Goal: Find contact information: Obtain details needed to contact an individual or organization

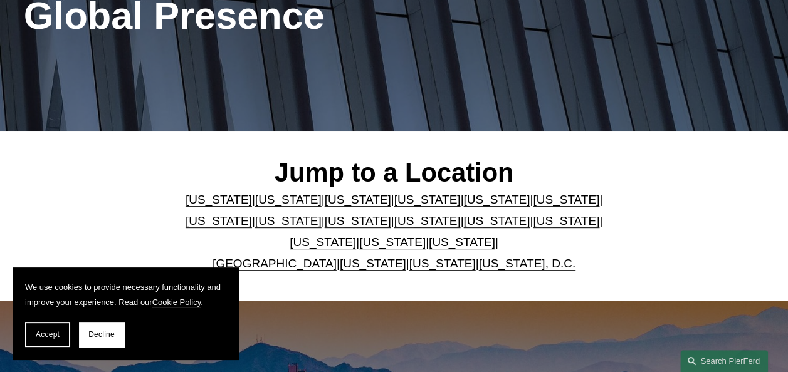
scroll to position [251, 0]
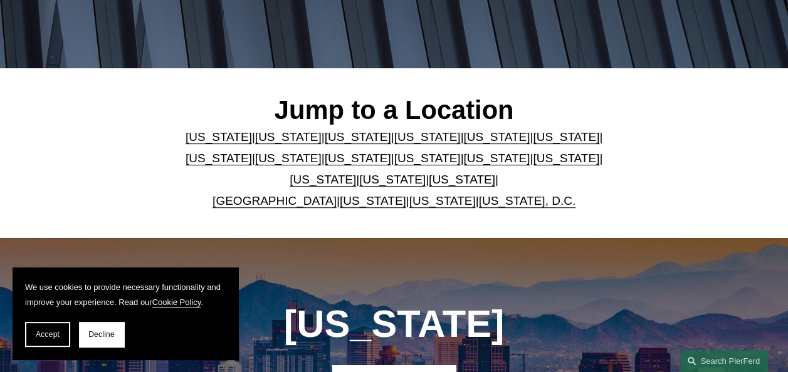
click at [325, 160] on link "[US_STATE]" at bounding box center [358, 158] width 66 height 13
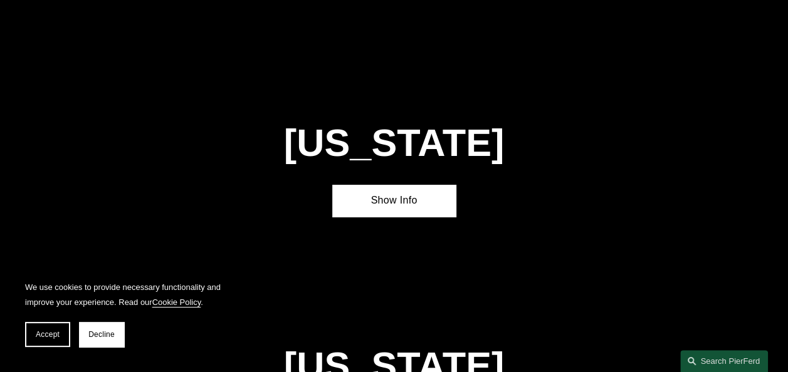
scroll to position [2297, 0]
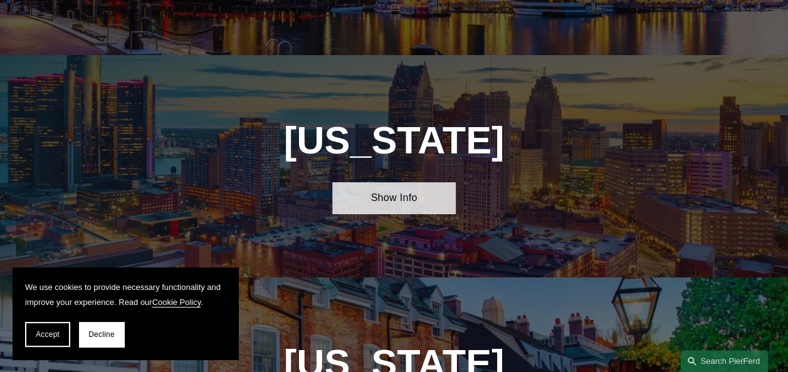
click at [406, 182] on link "Show Info" at bounding box center [393, 198] width 123 height 32
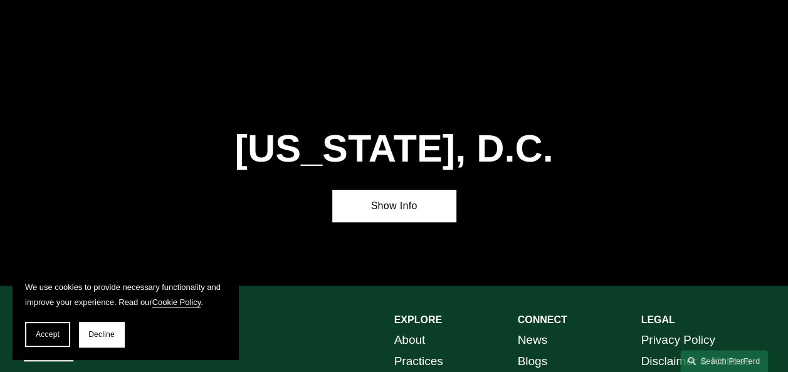
scroll to position [4865, 0]
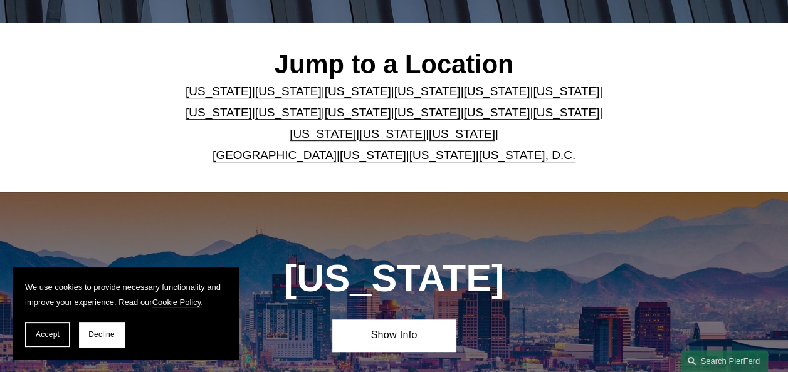
scroll to position [251, 0]
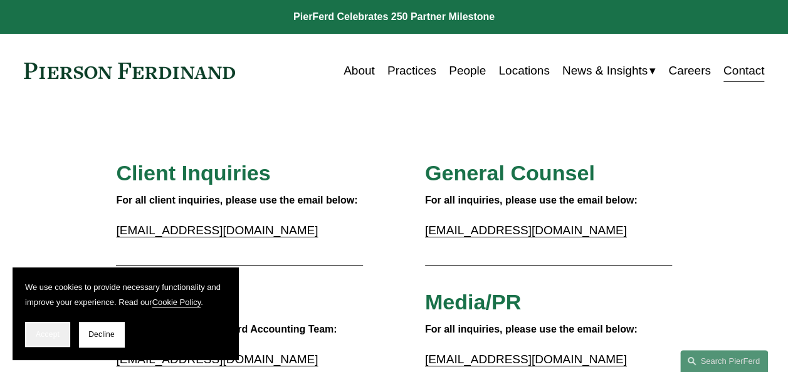
click at [55, 331] on span "Accept" at bounding box center [48, 334] width 24 height 9
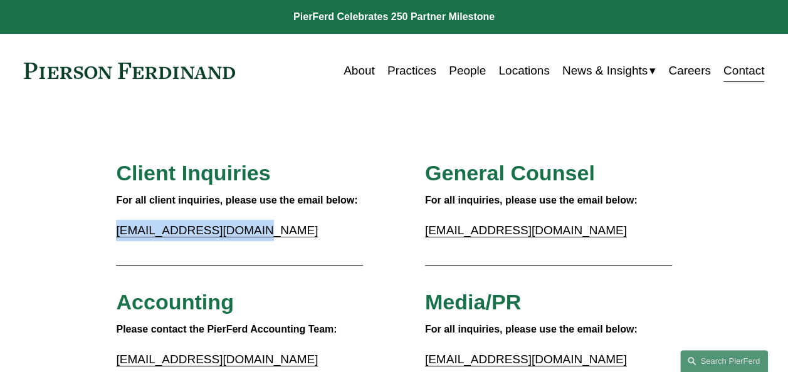
drag, startPoint x: 253, startPoint y: 233, endPoint x: 93, endPoint y: 228, distance: 159.9
copy link "[EMAIL_ADDRESS][DOMAIN_NAME]"
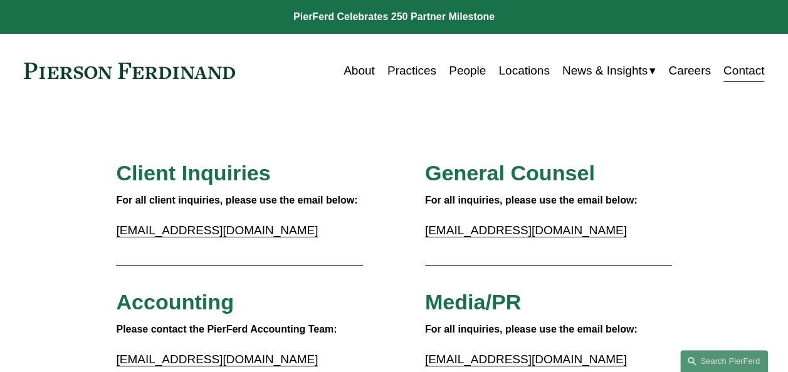
drag, startPoint x: 246, startPoint y: 72, endPoint x: 99, endPoint y: 72, distance: 146.7
click at [99, 72] on div "About Practices People Locations News & Insights News" at bounding box center [394, 71] width 741 height 24
drag, startPoint x: 238, startPoint y: 71, endPoint x: 76, endPoint y: 69, distance: 161.1
click at [76, 69] on div "About Practices People Locations News & Insights News" at bounding box center [394, 71] width 741 height 24
drag, startPoint x: 20, startPoint y: 70, endPoint x: 283, endPoint y: 59, distance: 263.5
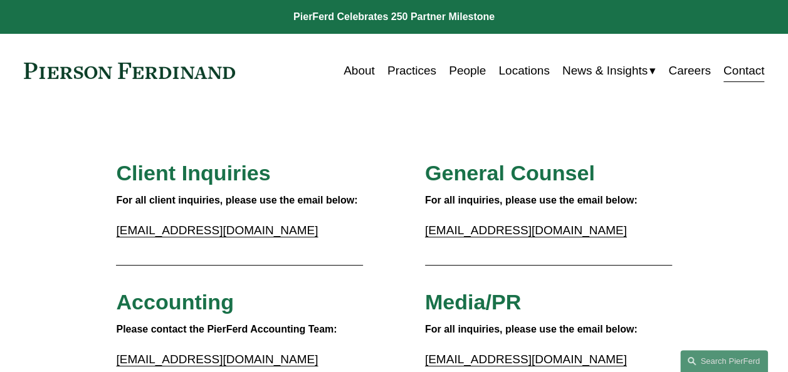
click at [283, 59] on div "Skip to Content About Practices People Locations" at bounding box center [394, 71] width 788 height 74
click at [354, 73] on link "About" at bounding box center [358, 71] width 31 height 24
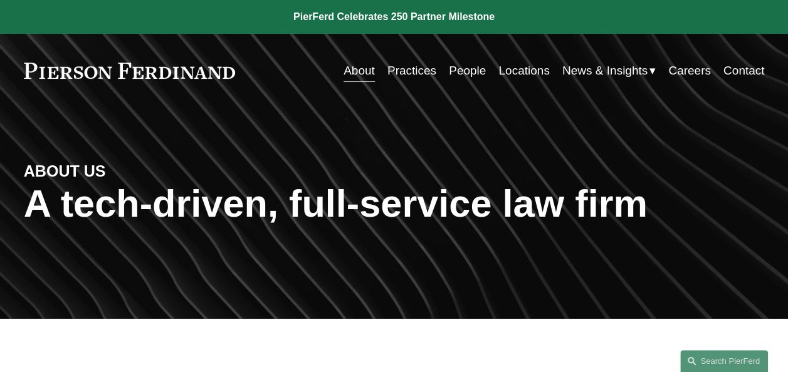
drag, startPoint x: 249, startPoint y: 70, endPoint x: 98, endPoint y: 68, distance: 151.7
click at [98, 68] on div "About Practices People Locations News & Insights News" at bounding box center [394, 71] width 741 height 24
drag, startPoint x: 245, startPoint y: 71, endPoint x: 46, endPoint y: 78, distance: 198.8
click at [46, 78] on div "About Practices People Locations News & Insights News" at bounding box center [394, 71] width 741 height 24
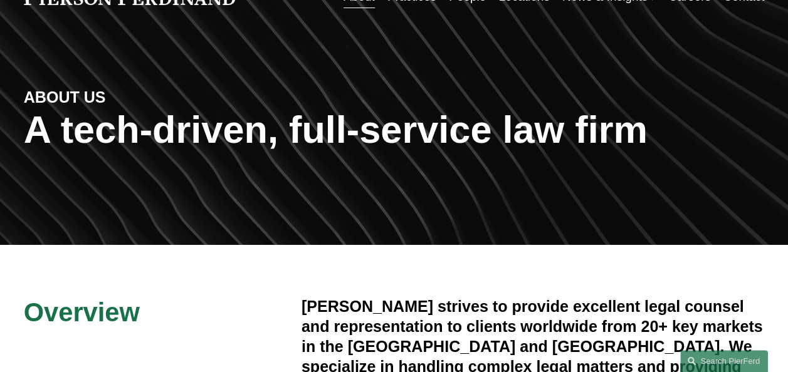
scroll to position [188, 0]
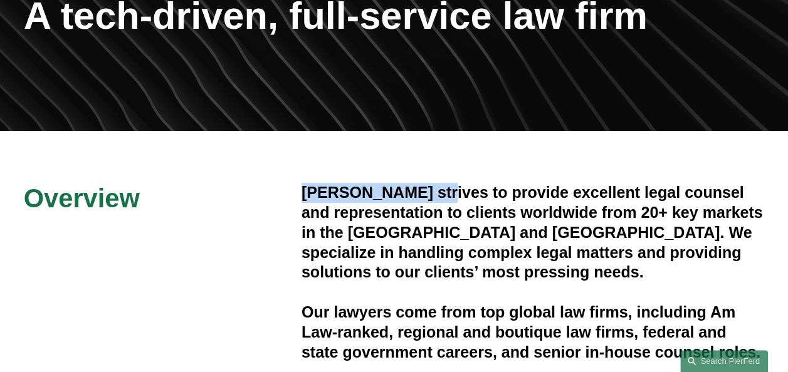
drag, startPoint x: 439, startPoint y: 199, endPoint x: 301, endPoint y: 196, distance: 138.6
click at [302, 196] on h4 "Pierson Ferdinand strives to provide excellent legal counsel and representation…" at bounding box center [533, 233] width 463 height 100
copy h4 "Pierson Ferdinand"
